Goal: Transaction & Acquisition: Purchase product/service

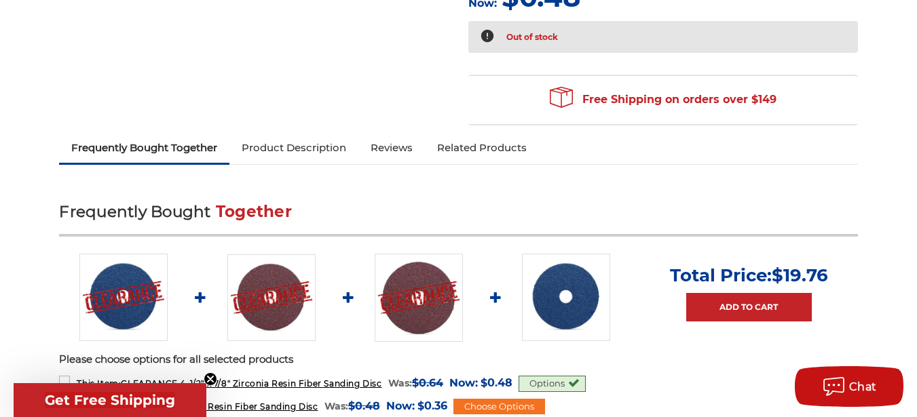
scroll to position [611, 0]
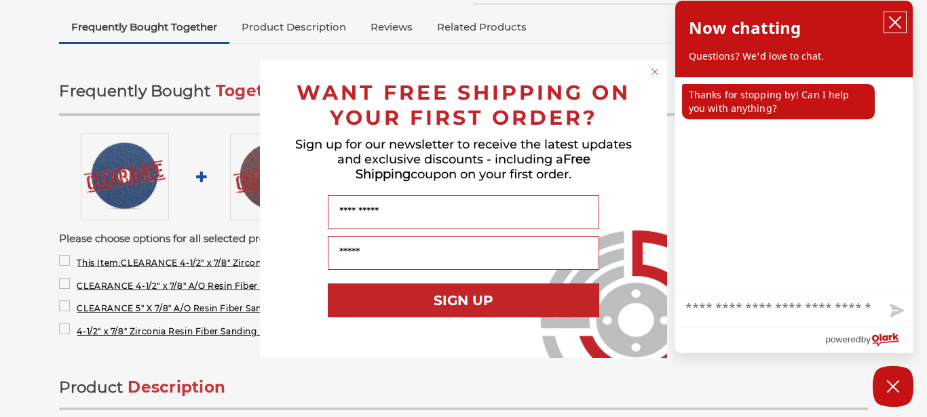
click at [892, 21] on icon "close chatbox" at bounding box center [895, 23] width 14 height 14
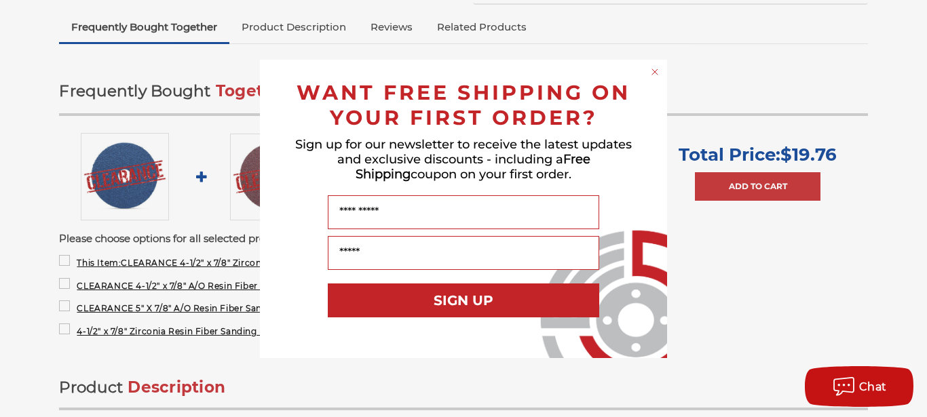
click at [656, 69] on circle "Close dialog" at bounding box center [655, 71] width 13 height 13
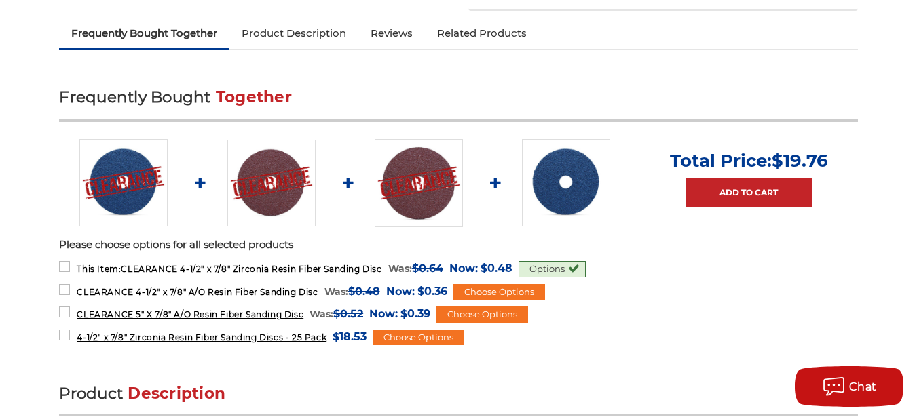
click at [264, 184] on img at bounding box center [271, 183] width 88 height 87
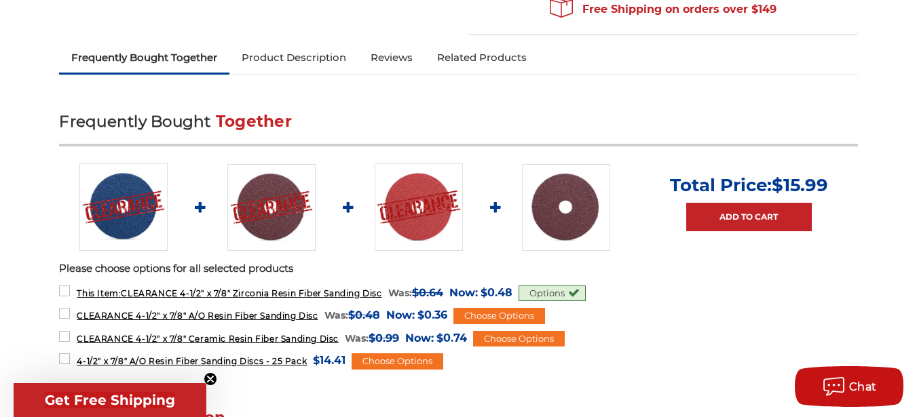
scroll to position [588, 0]
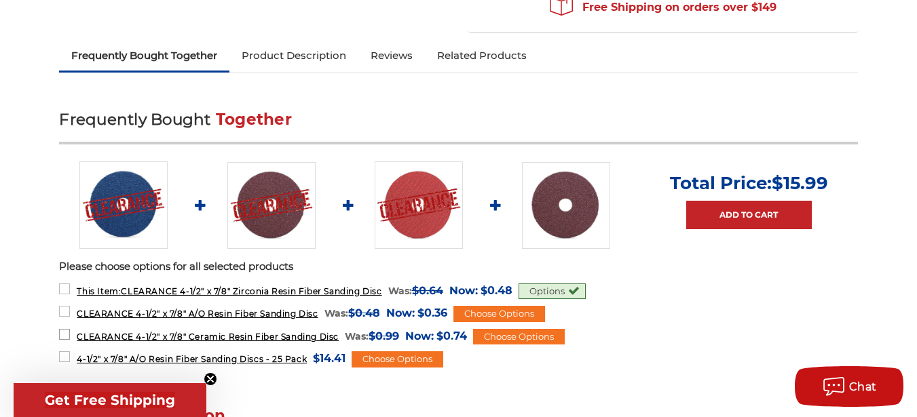
click at [138, 336] on span "CLEARANCE 4-1/2" x 7/8" Ceramic Resin Fiber Sanding Disc" at bounding box center [208, 337] width 262 height 10
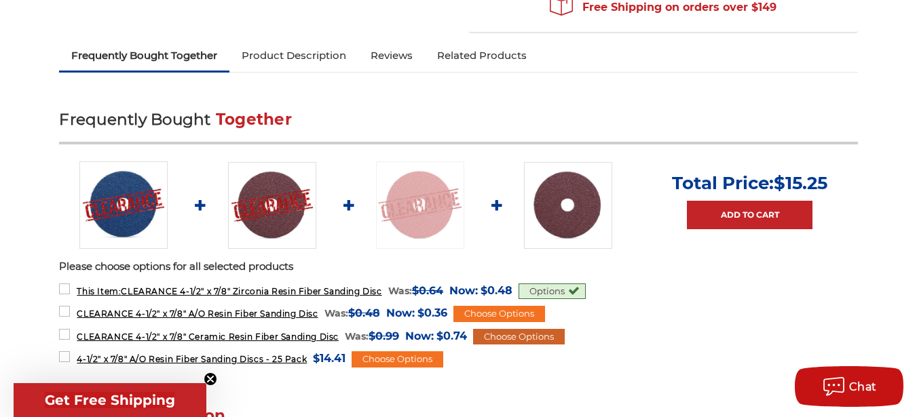
click at [507, 336] on div "Choose Options" at bounding box center [519, 337] width 92 height 16
